Goal: Task Accomplishment & Management: Use online tool/utility

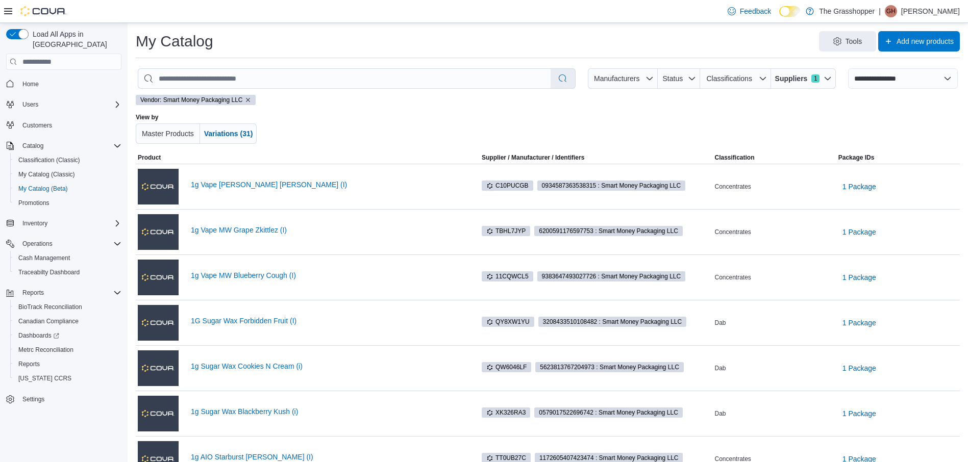
select select "**********"
click at [238, 134] on span "Variations (31)" at bounding box center [228, 134] width 49 height 8
click at [169, 134] on span "Master Products" at bounding box center [168, 134] width 52 height 8
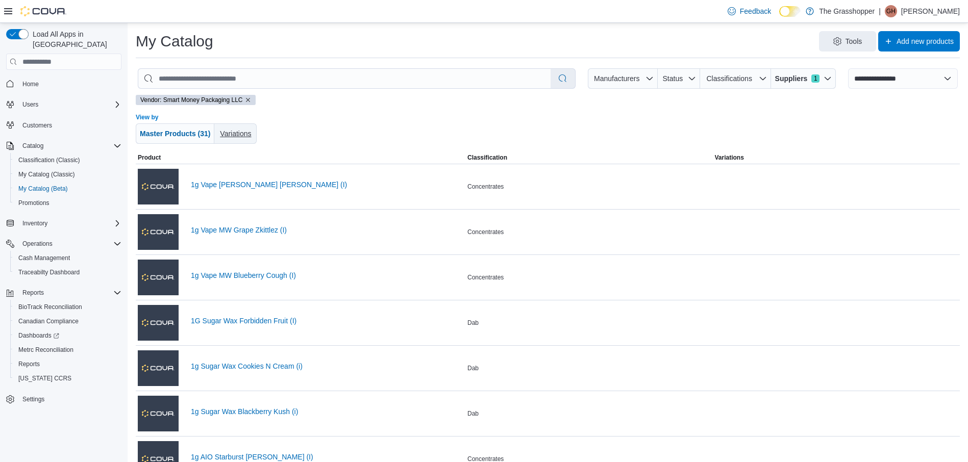
click at [245, 124] on span "Variations" at bounding box center [235, 133] width 34 height 20
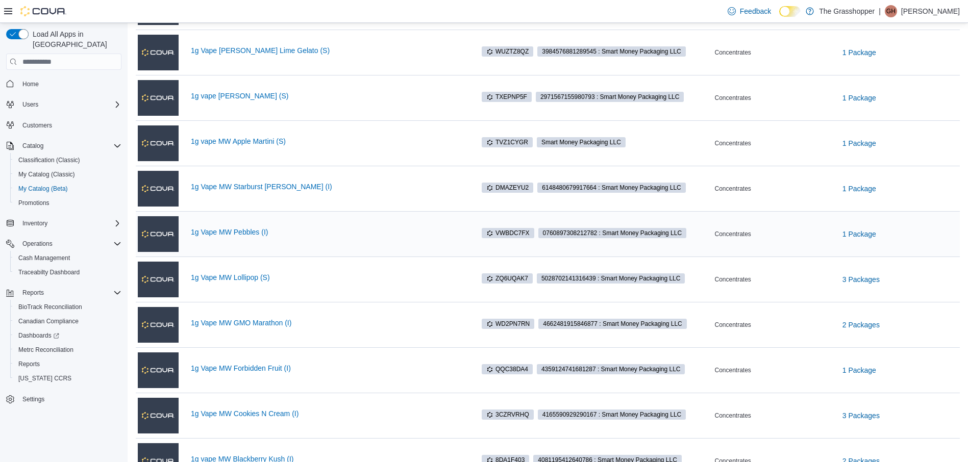
scroll to position [643, 0]
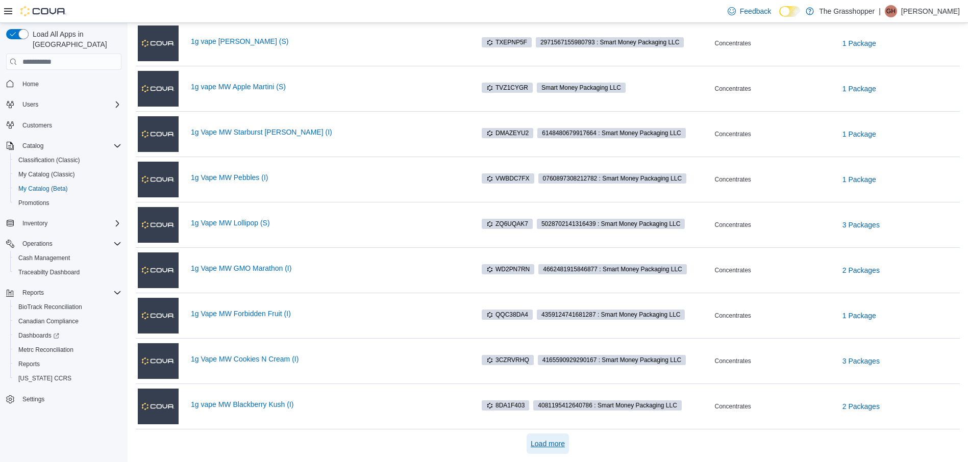
click at [551, 448] on span "Load more" at bounding box center [548, 444] width 34 height 10
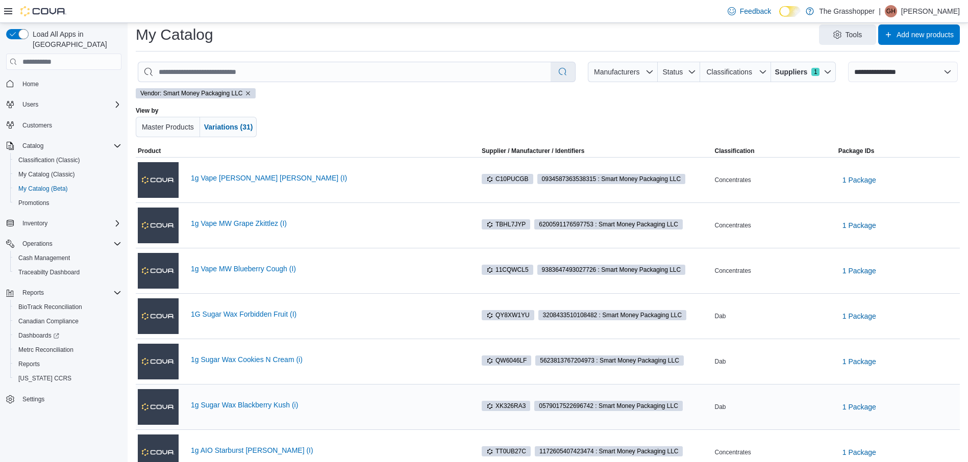
scroll to position [0, 0]
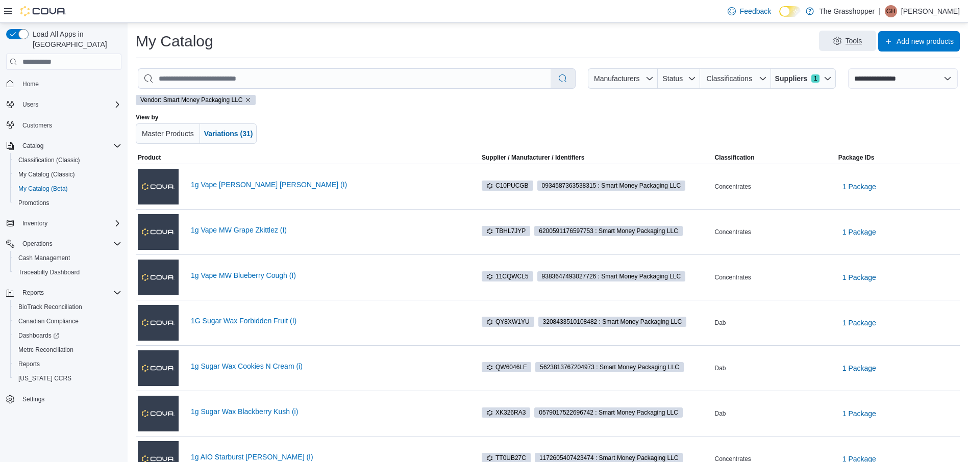
click at [862, 38] on span "Tools" at bounding box center [853, 41] width 17 height 10
click at [859, 89] on span "Bulk Product Editor" at bounding box center [861, 87] width 61 height 10
click at [21, 78] on link "Home" at bounding box center [30, 84] width 24 height 12
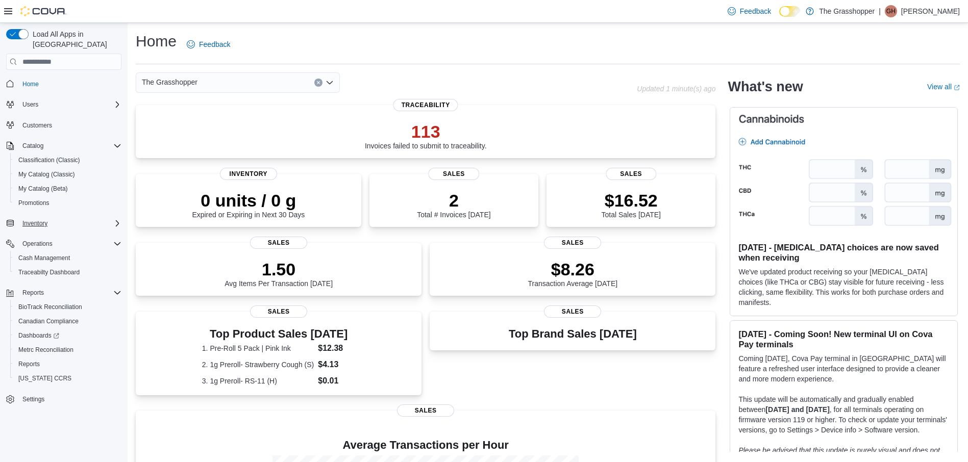
click at [113, 219] on icon "Complex example" at bounding box center [117, 223] width 8 height 8
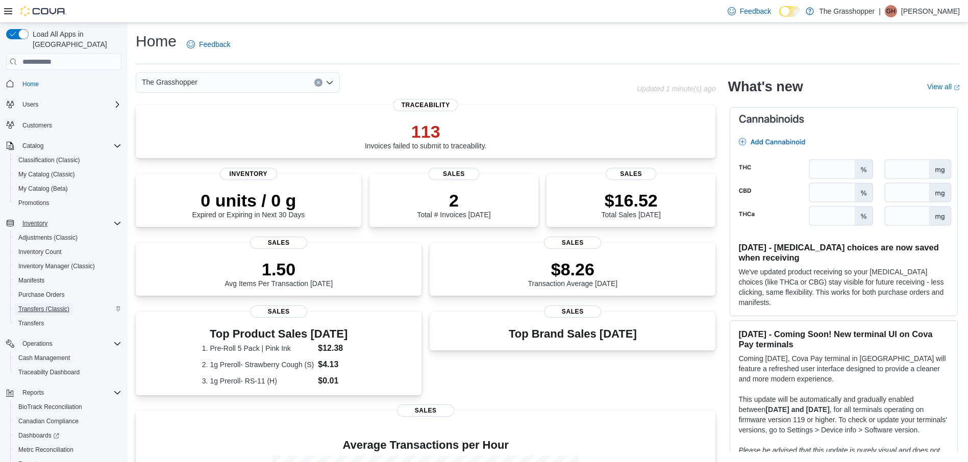
click at [44, 305] on span "Transfers (Classic)" at bounding box center [43, 309] width 51 height 8
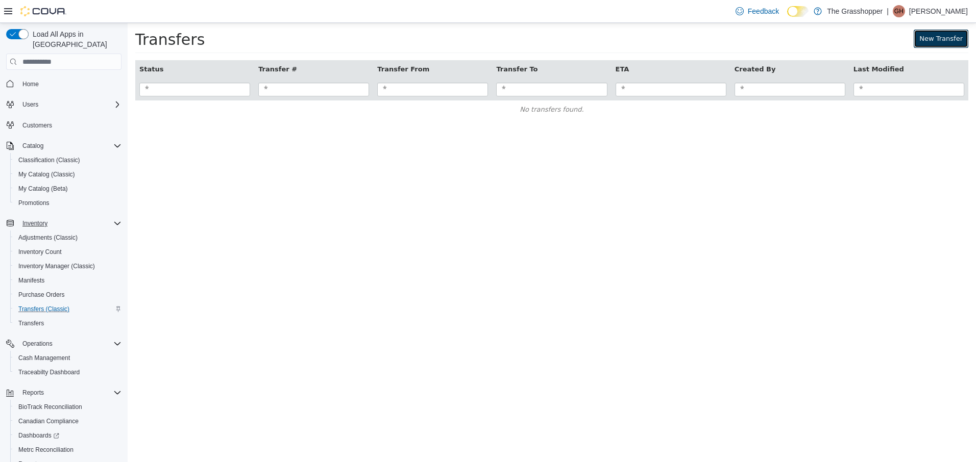
click at [951, 35] on link "New Transfer" at bounding box center [940, 39] width 55 height 18
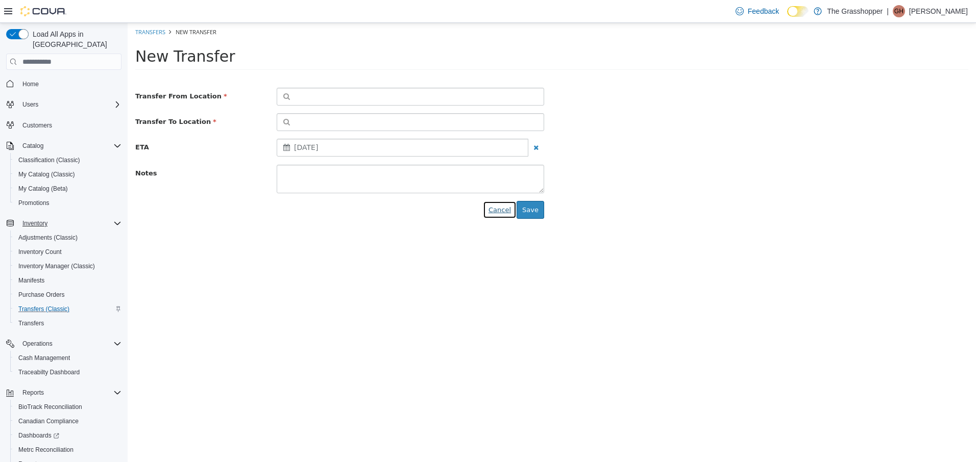
click at [502, 203] on button "Cancel" at bounding box center [500, 210] width 34 height 18
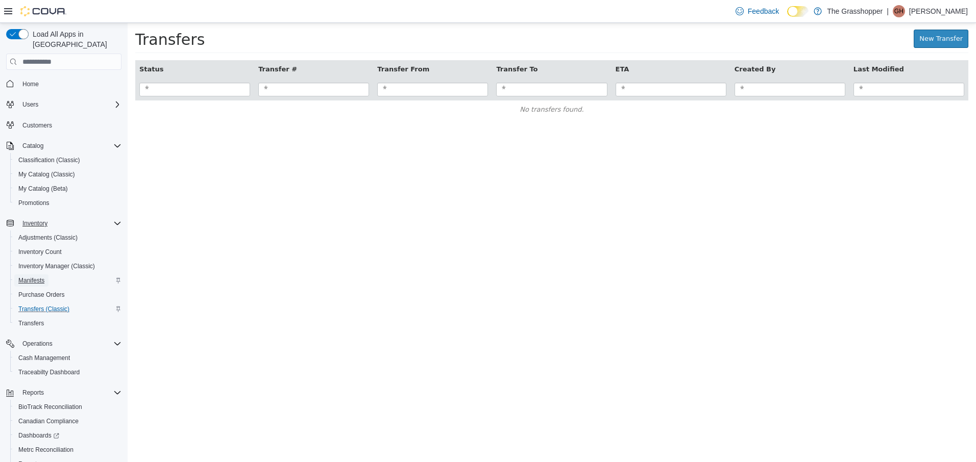
click at [32, 274] on span "Manifests" at bounding box center [31, 280] width 26 height 12
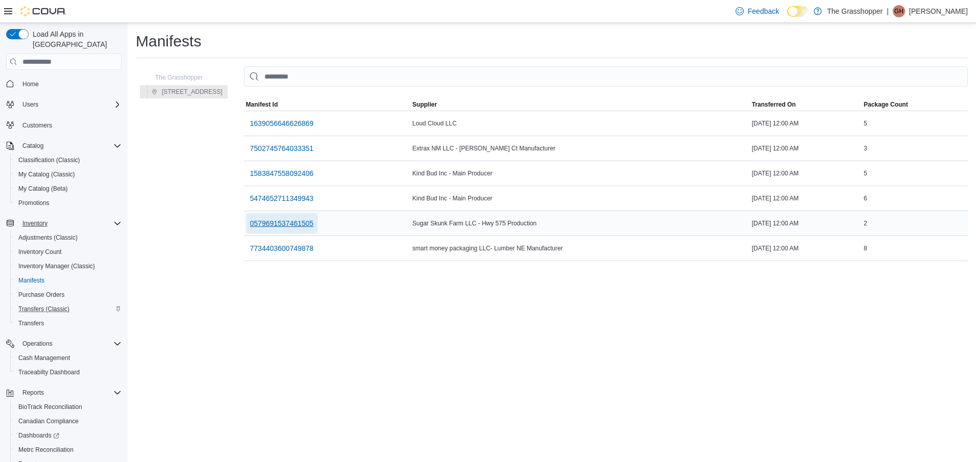
click at [287, 219] on span "0579691537461505" at bounding box center [282, 223] width 64 height 10
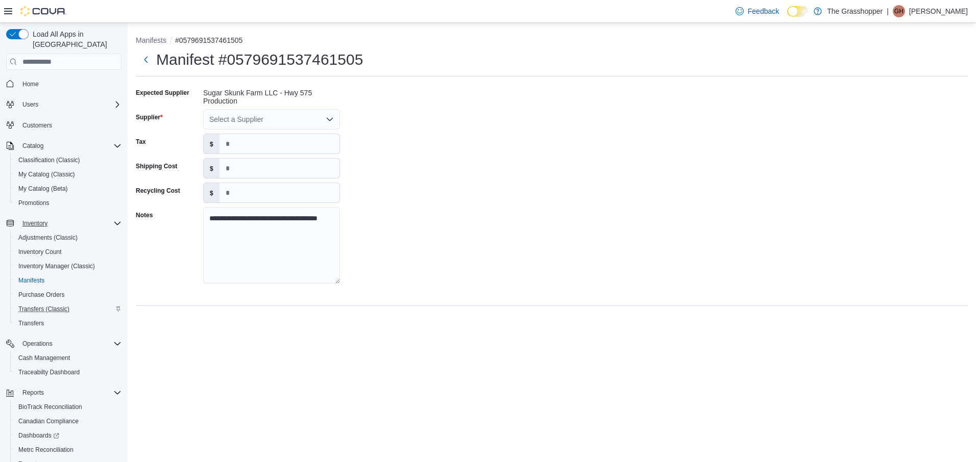
click at [331, 120] on icon "Open list of options" at bounding box center [330, 119] width 6 height 3
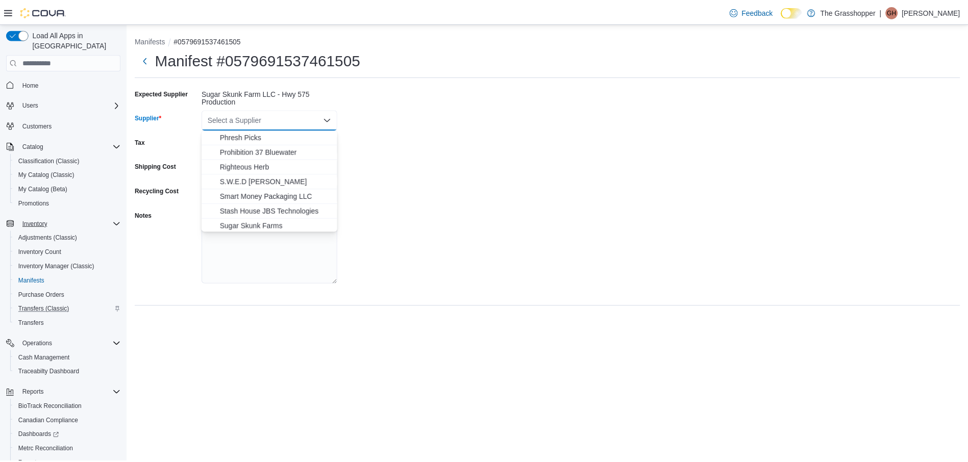
scroll to position [386, 0]
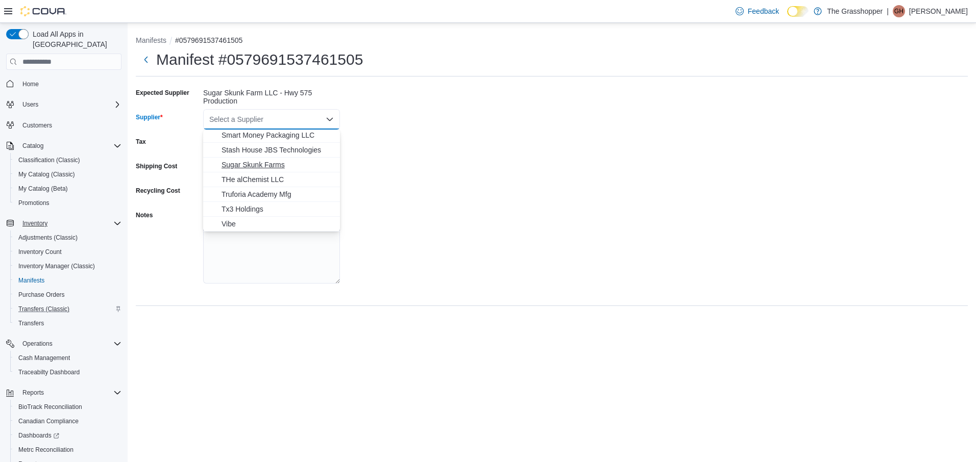
click at [272, 163] on span "Sugar Skunk Farms" at bounding box center [277, 165] width 112 height 10
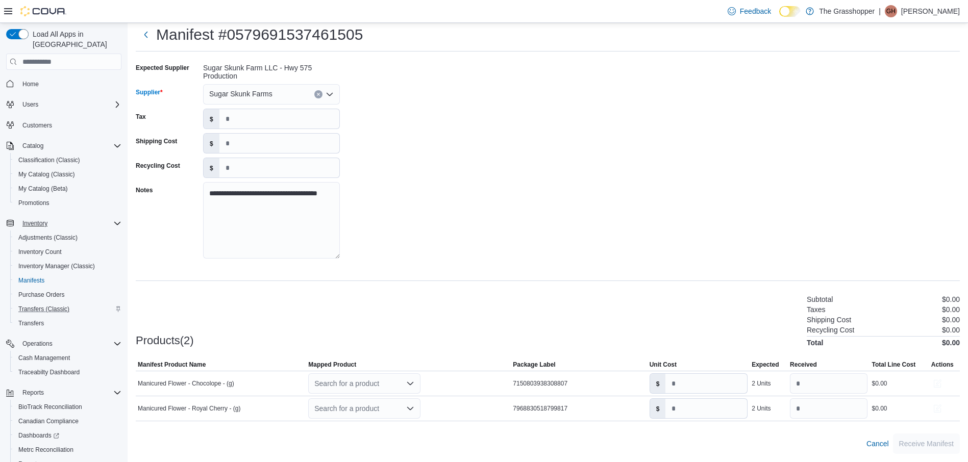
scroll to position [0, 0]
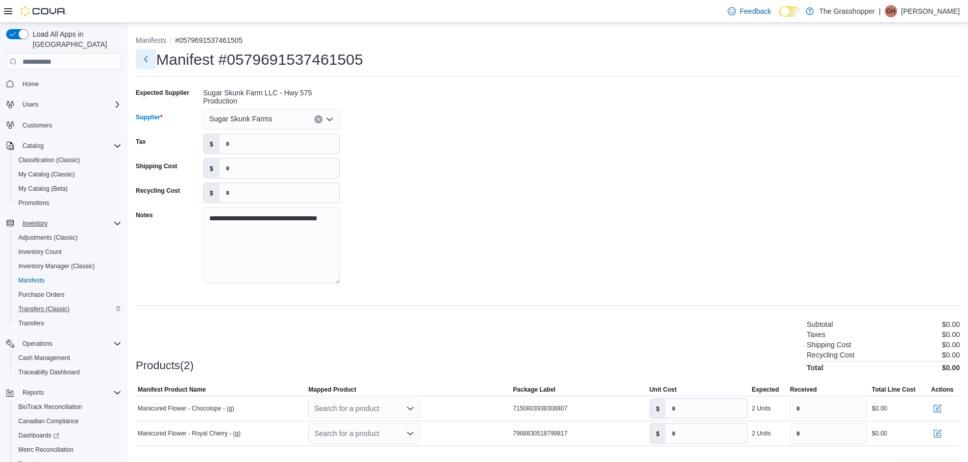
click at [145, 57] on button "Next" at bounding box center [146, 59] width 20 height 20
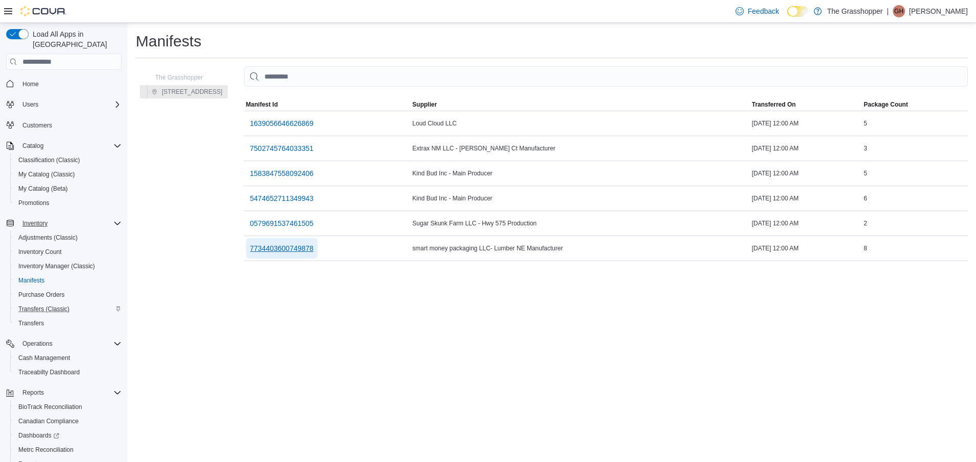
click at [293, 248] on span "7734403600749878" at bounding box center [282, 248] width 64 height 10
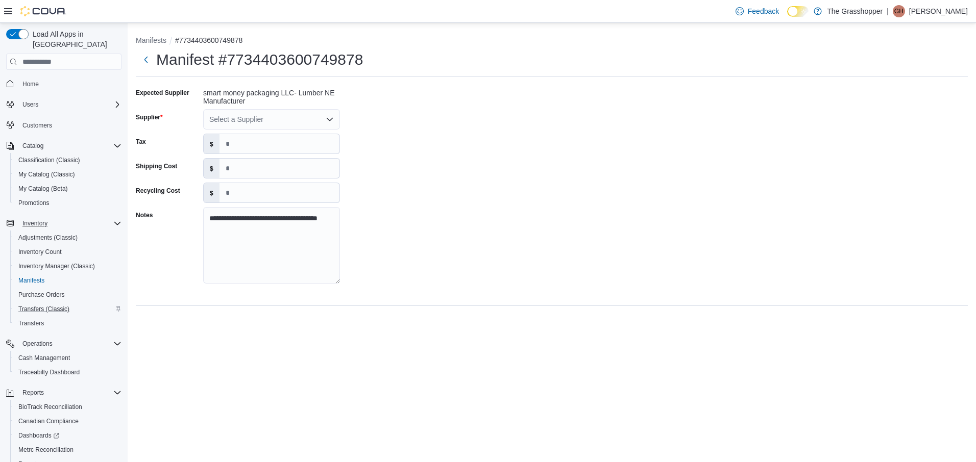
click at [29, 76] on button "Home" at bounding box center [63, 83] width 123 height 15
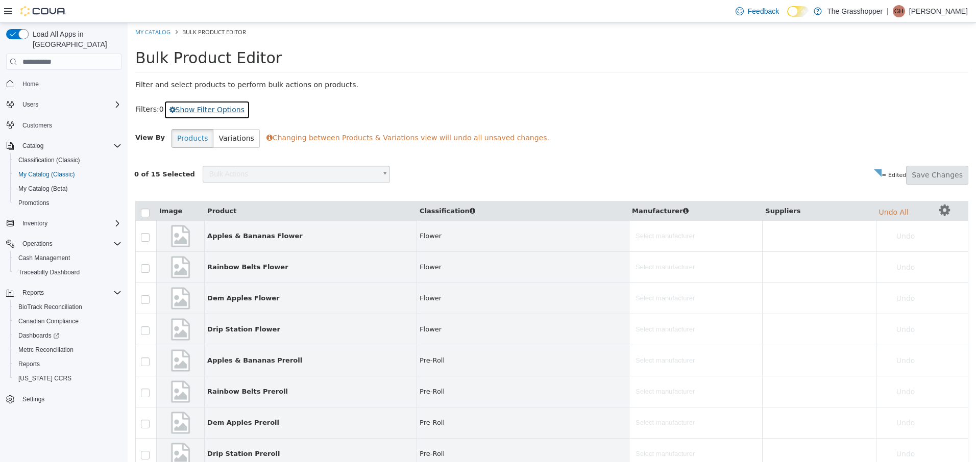
click at [216, 110] on button "Show Filter Options" at bounding box center [207, 110] width 86 height 19
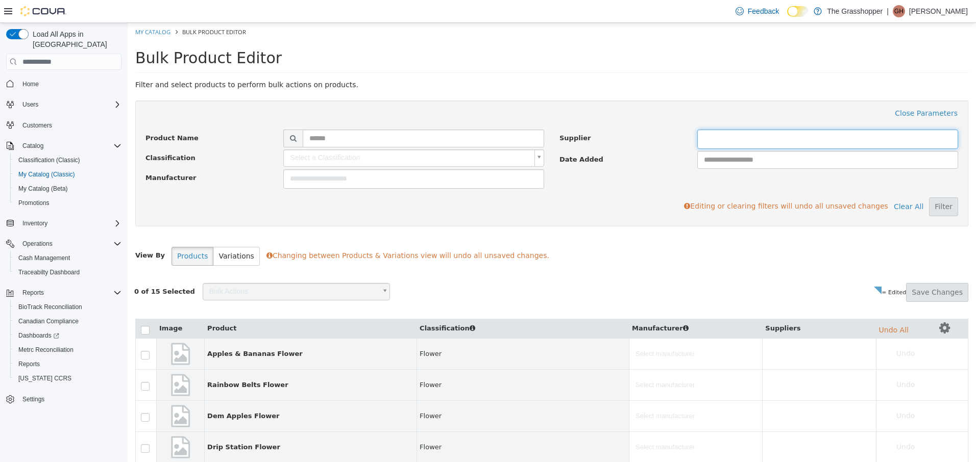
click at [726, 137] on input "text" at bounding box center [858, 139] width 322 height 16
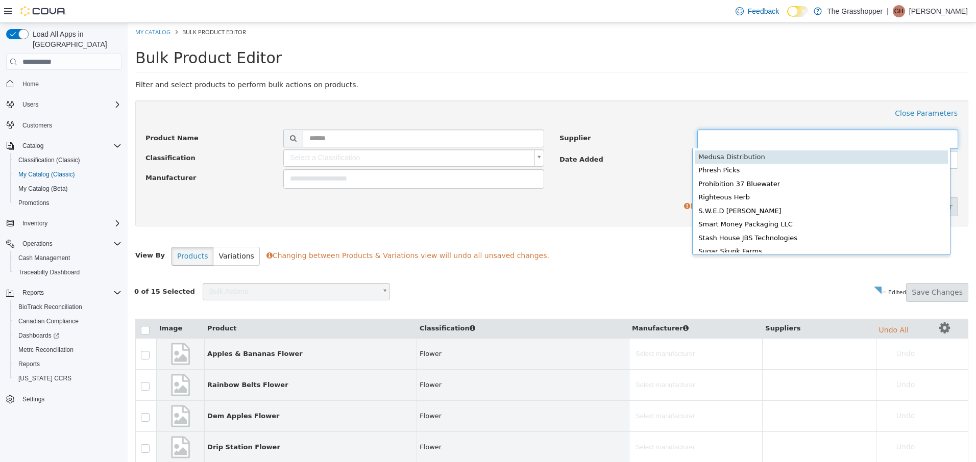
scroll to position [358, 0]
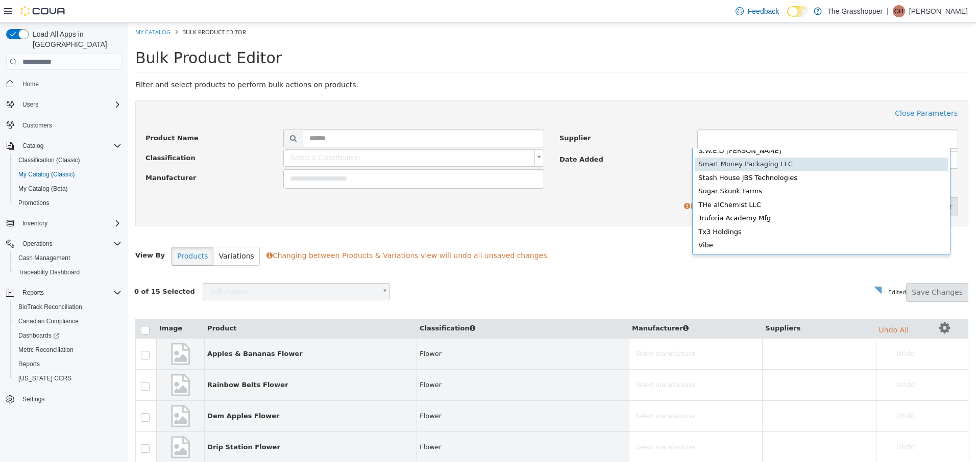
type input "******"
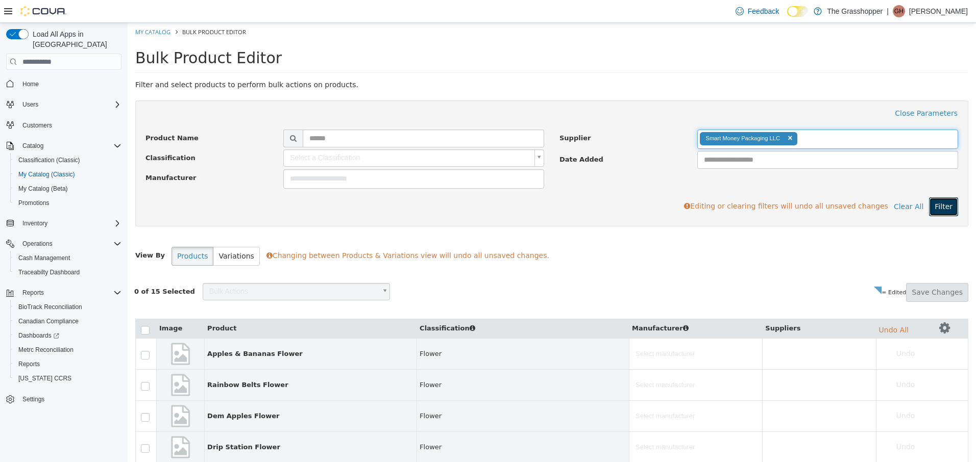
click at [936, 204] on button "Filter" at bounding box center [943, 206] width 29 height 19
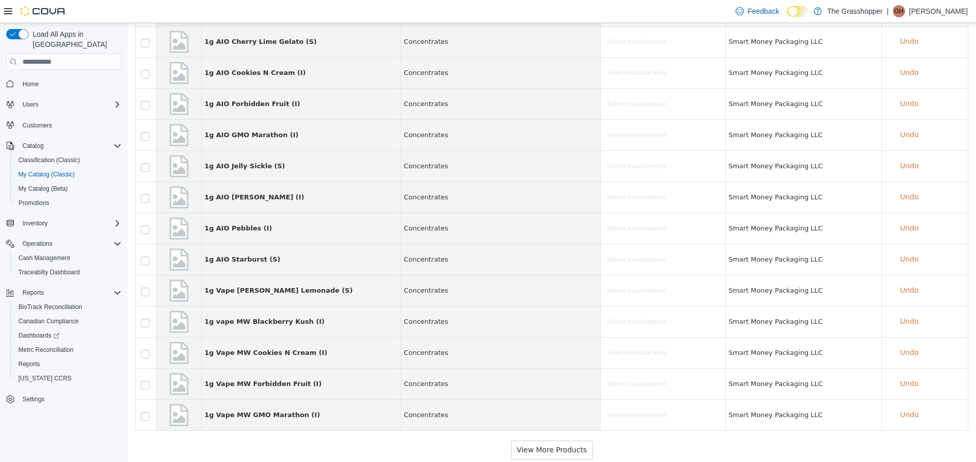
scroll to position [391, 0]
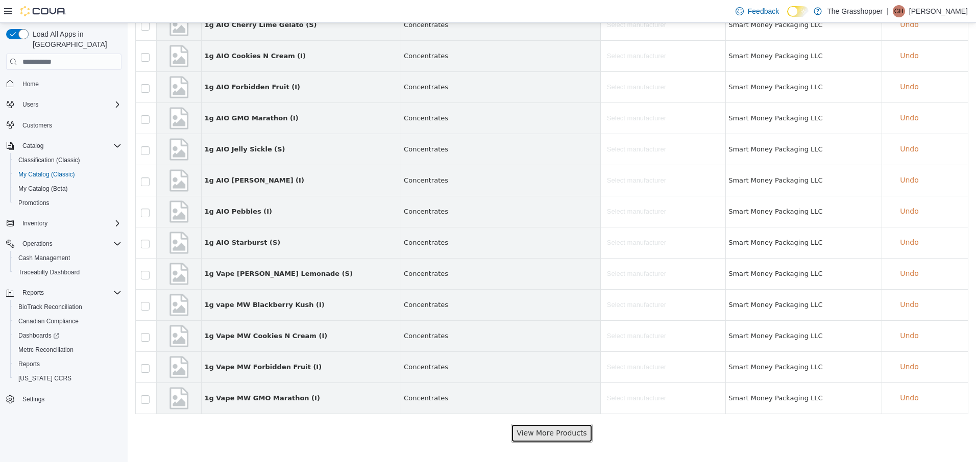
click at [552, 438] on button "View More Products" at bounding box center [551, 433] width 81 height 19
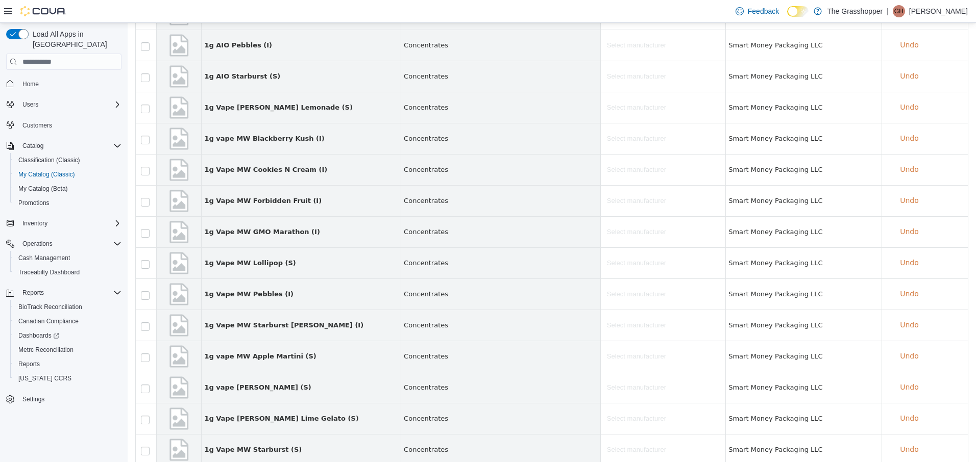
scroll to position [858, 0]
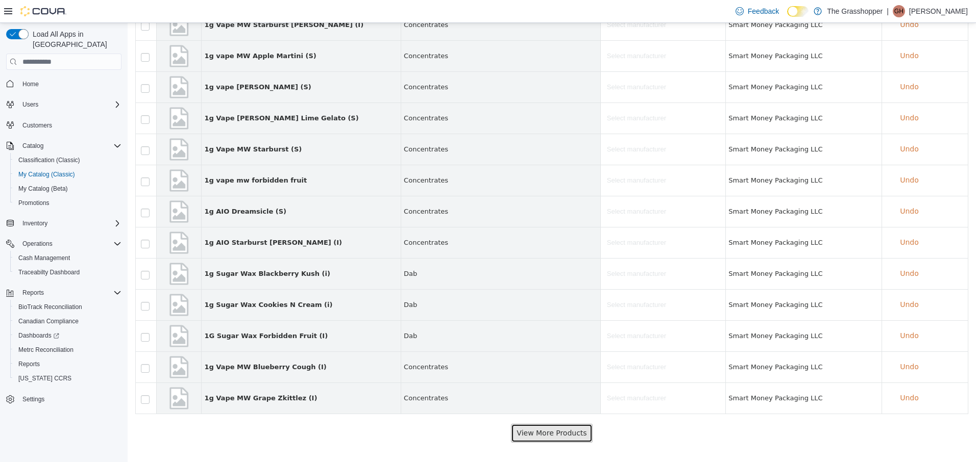
click at [544, 428] on button "View More Products" at bounding box center [551, 433] width 81 height 19
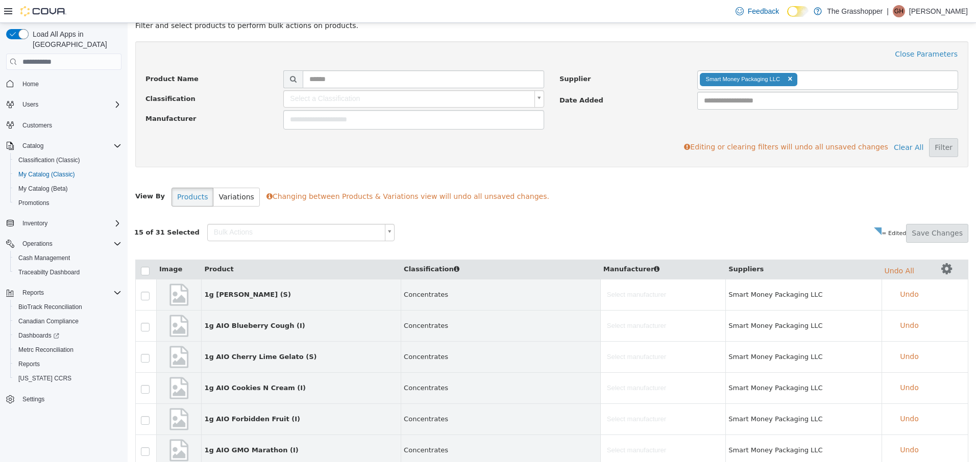
scroll to position [153, 0]
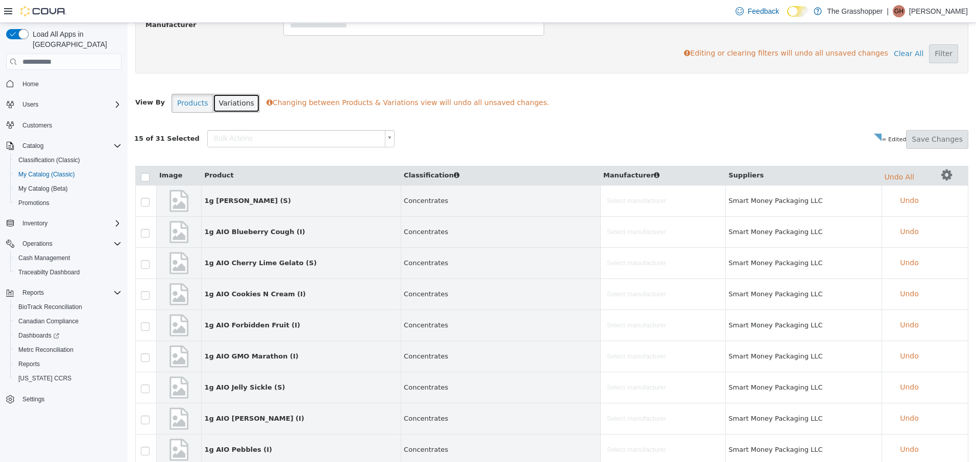
click at [224, 103] on button "Variations" at bounding box center [236, 103] width 46 height 19
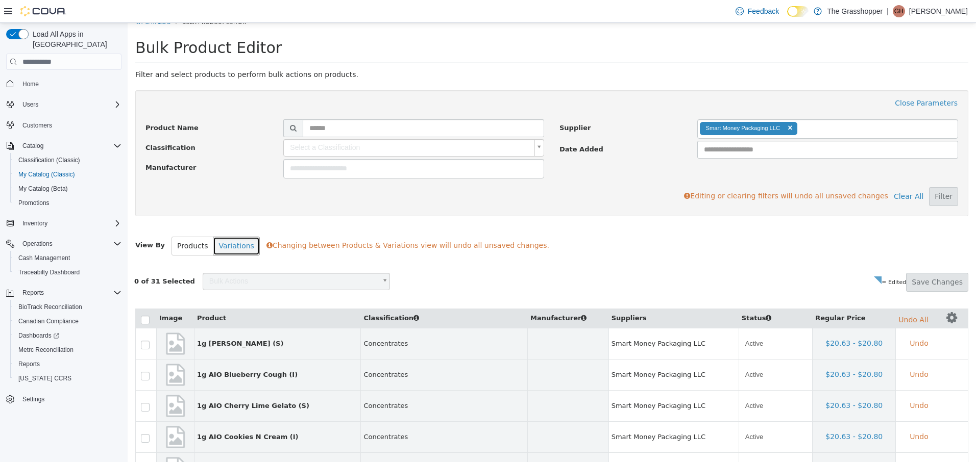
scroll to position [0, 0]
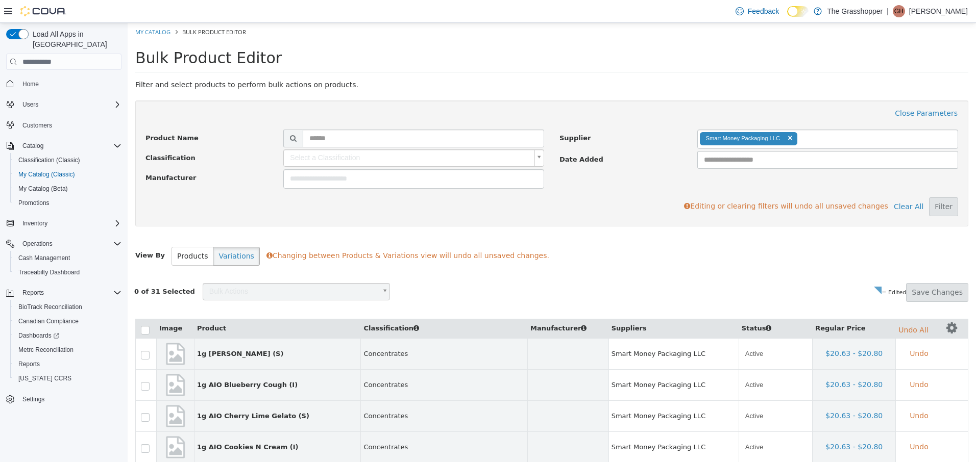
click at [149, 335] on th at bounding box center [146, 328] width 21 height 19
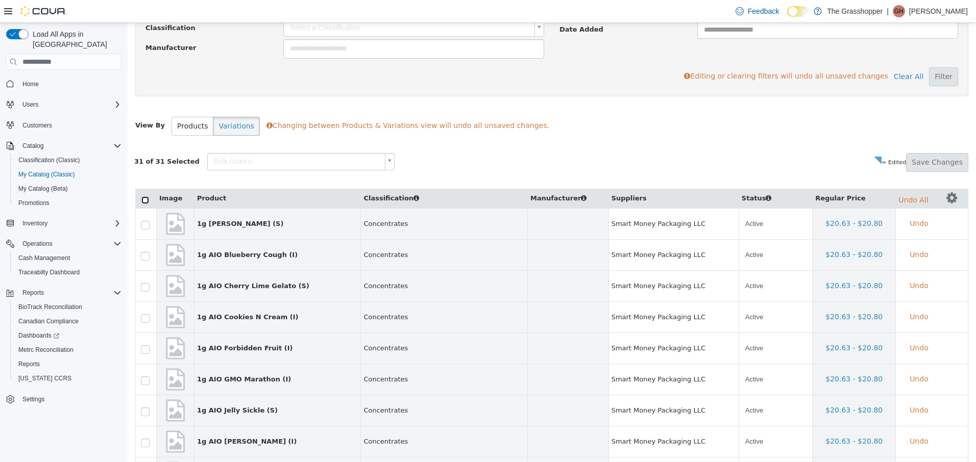
scroll to position [153, 0]
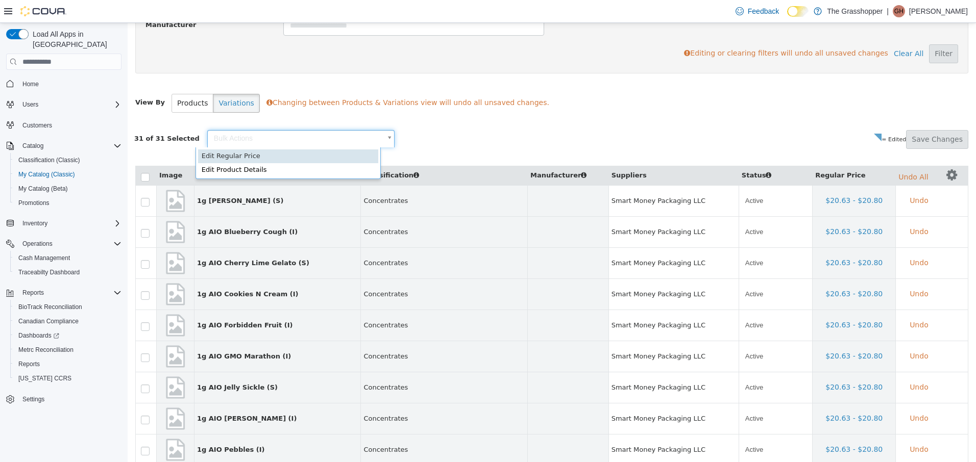
scroll to position [0, 3]
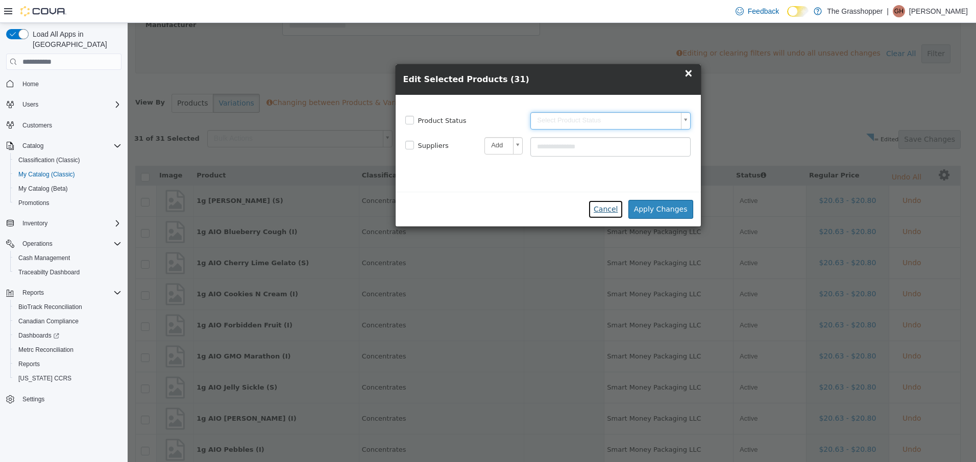
click at [614, 212] on button "Cancel" at bounding box center [605, 209] width 35 height 19
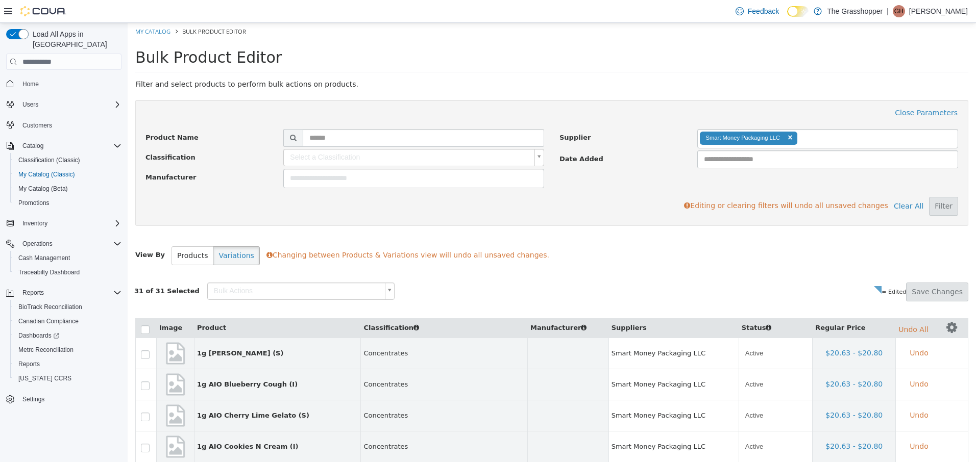
scroll to position [0, 0]
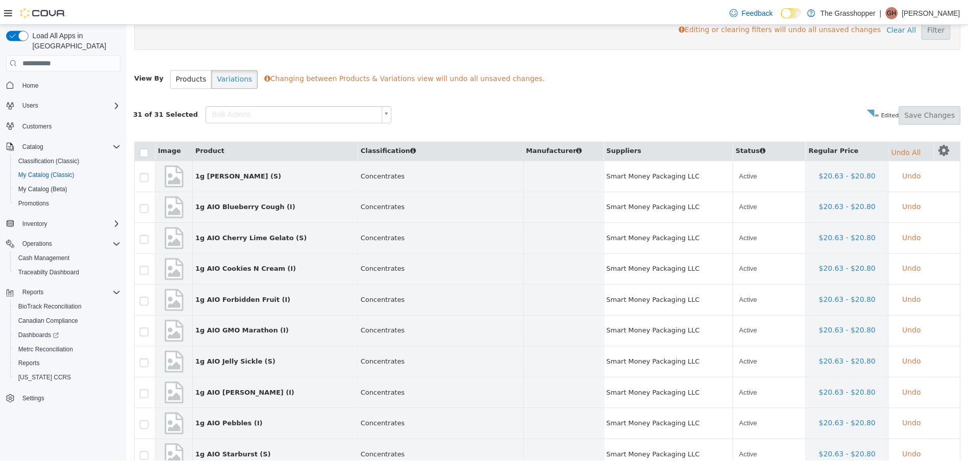
scroll to position [0, 0]
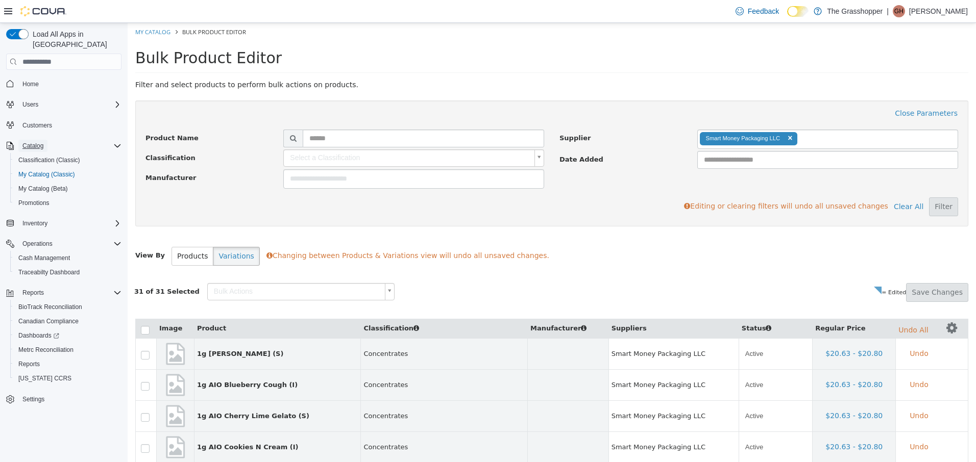
click at [31, 142] on span "Catalog" at bounding box center [32, 146] width 21 height 8
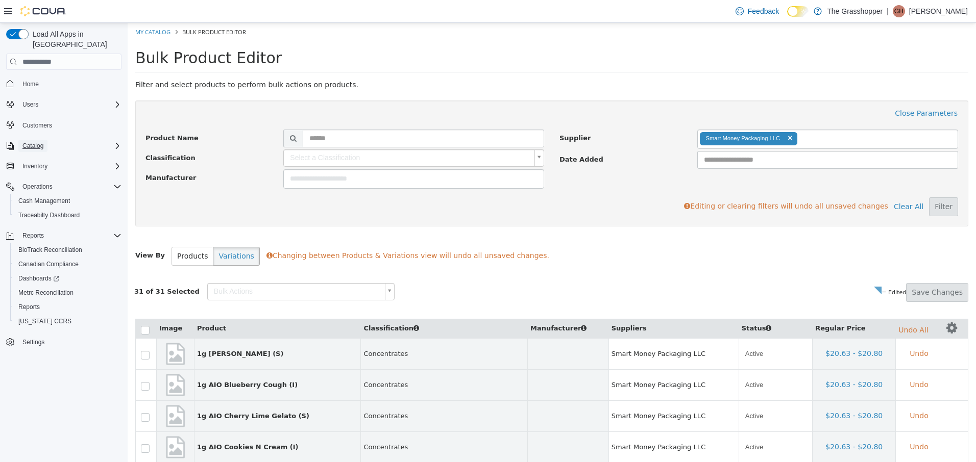
click at [31, 142] on span "Catalog" at bounding box center [32, 146] width 21 height 8
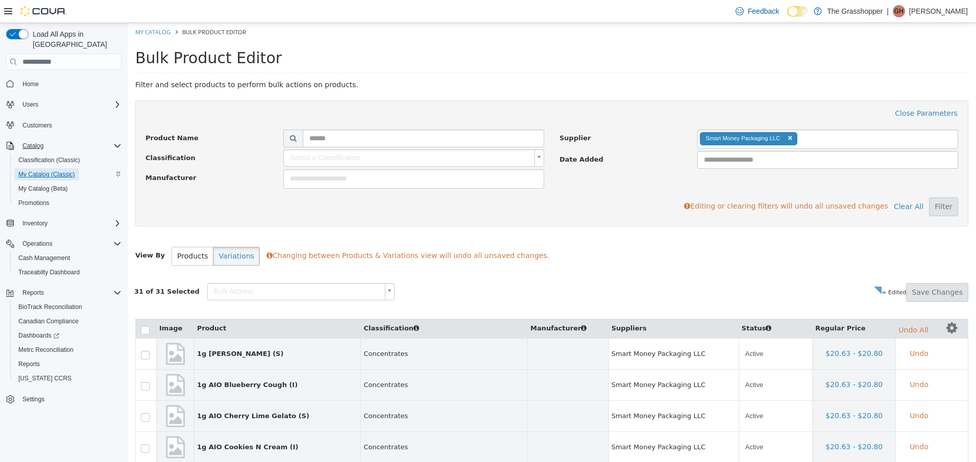
click at [38, 170] on span "My Catalog (Classic)" at bounding box center [46, 174] width 57 height 8
click at [39, 185] on span "My Catalog (Beta)" at bounding box center [42, 189] width 49 height 8
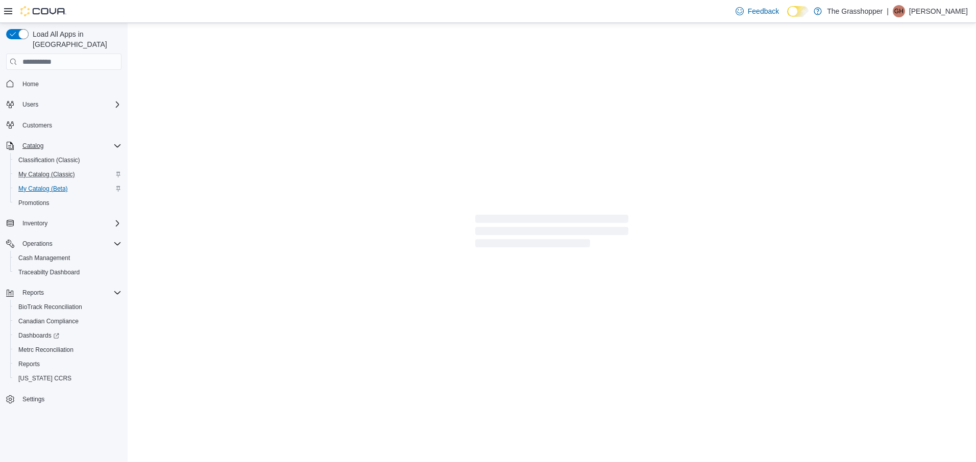
select select "**********"
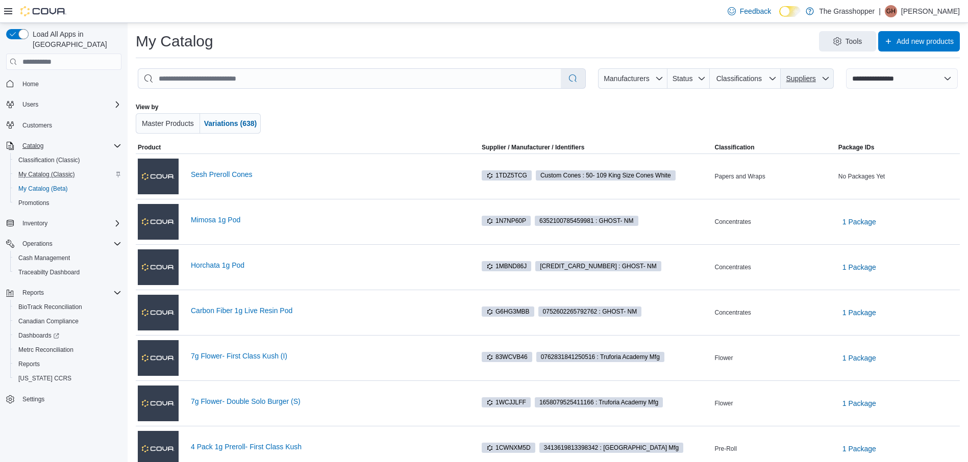
click at [830, 77] on icon "button" at bounding box center [825, 78] width 8 height 8
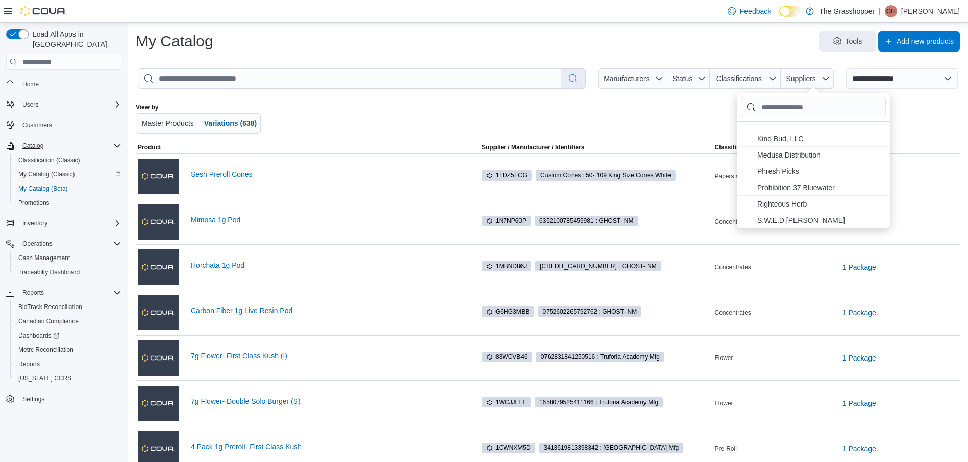
scroll to position [357, 0]
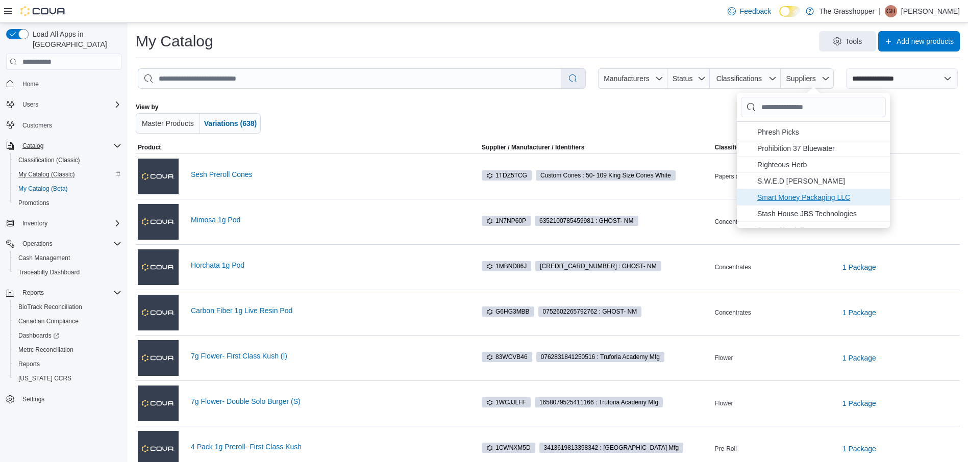
click at [797, 198] on span "Smart Money Packaging LLC . To check this option, press Enter." at bounding box center [820, 197] width 127 height 12
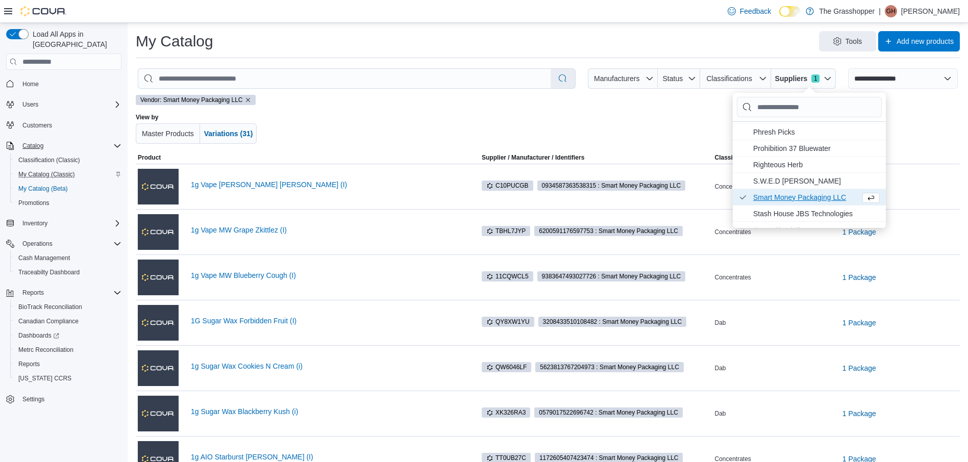
click at [936, 118] on div at bounding box center [880, 128] width 160 height 31
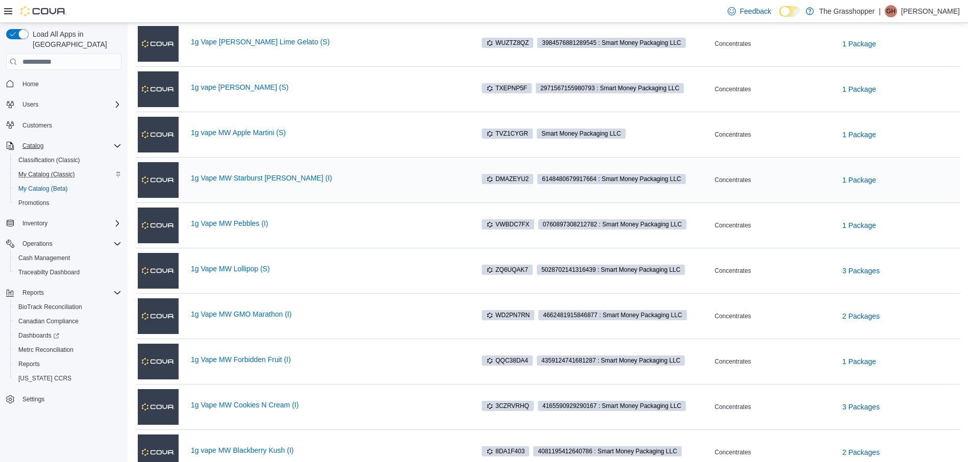
scroll to position [643, 0]
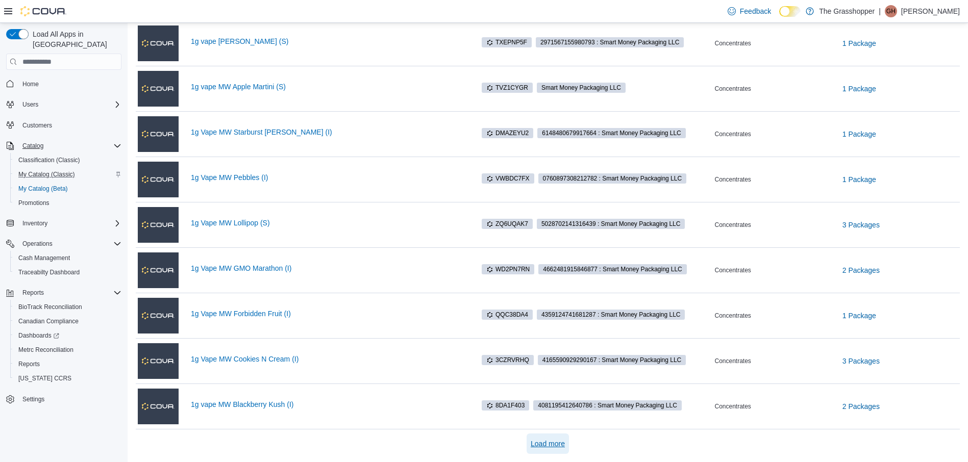
click at [557, 445] on span "Load more" at bounding box center [548, 444] width 34 height 10
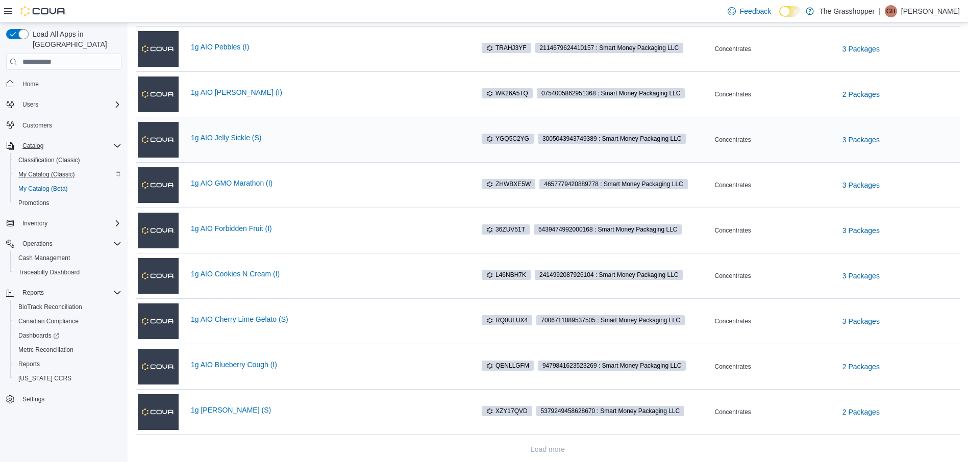
scroll to position [1142, 0]
